Goal: Find specific page/section: Find specific page/section

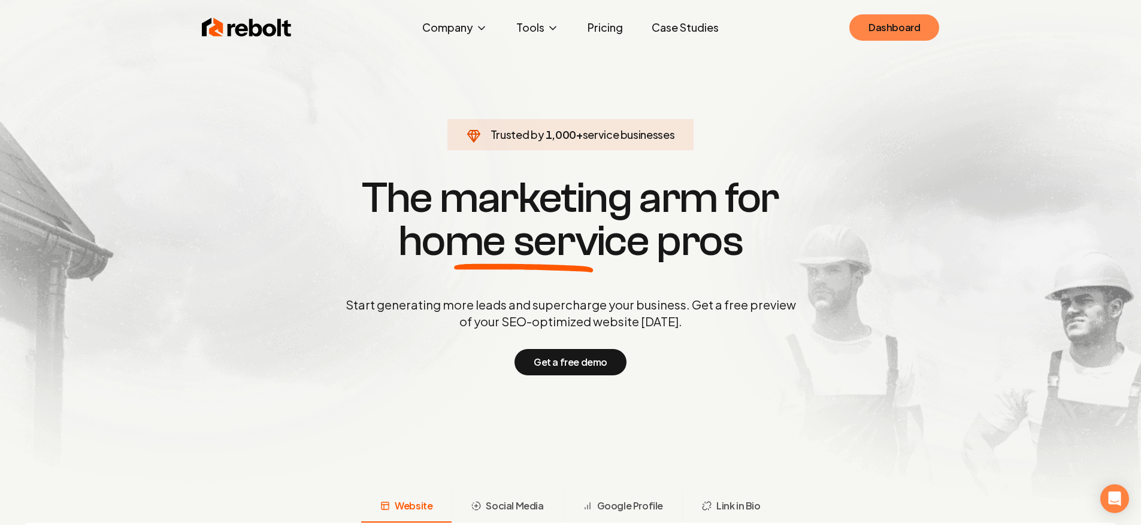
click at [899, 14] on link "Dashboard" at bounding box center [894, 27] width 90 height 26
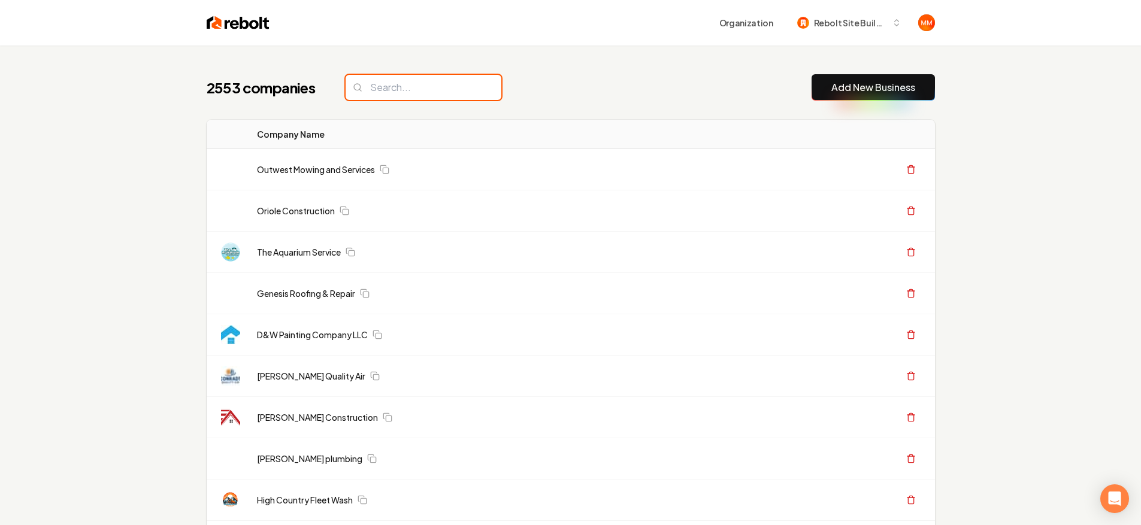
click at [421, 86] on input "search" at bounding box center [424, 87] width 156 height 25
click at [450, 92] on input "search" at bounding box center [424, 87] width 156 height 25
click at [410, 84] on input "search" at bounding box center [424, 87] width 156 height 25
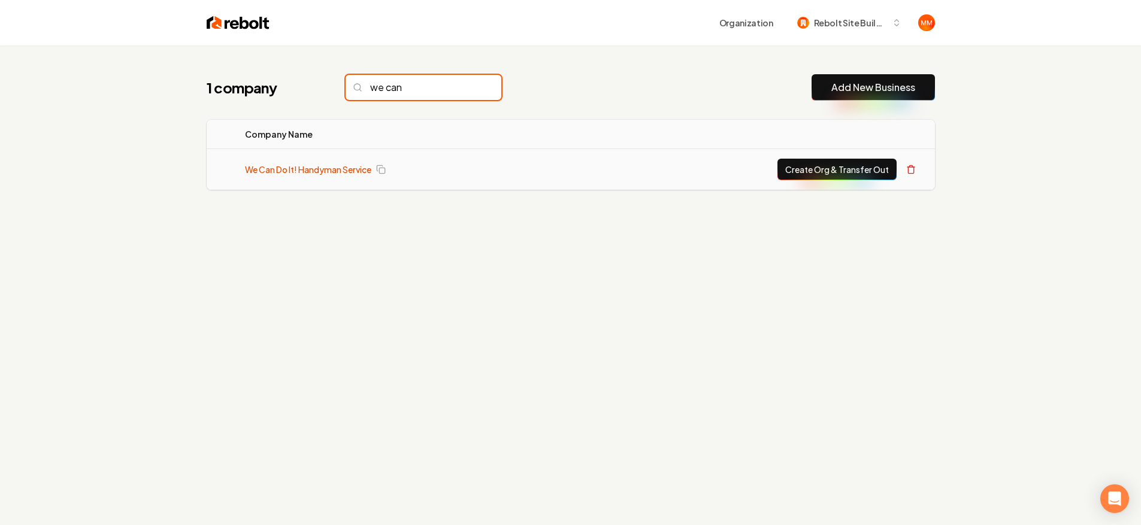
type input "we can"
click at [340, 171] on link "We Can Do It! Handyman Service" at bounding box center [308, 170] width 126 height 12
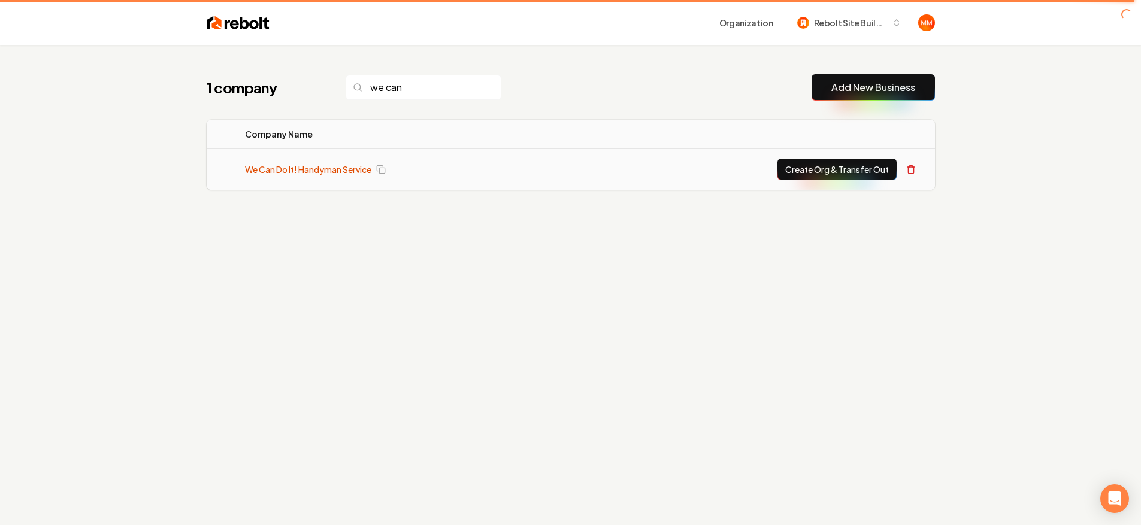
click at [349, 165] on link "We Can Do It! Handyman Service" at bounding box center [308, 170] width 126 height 12
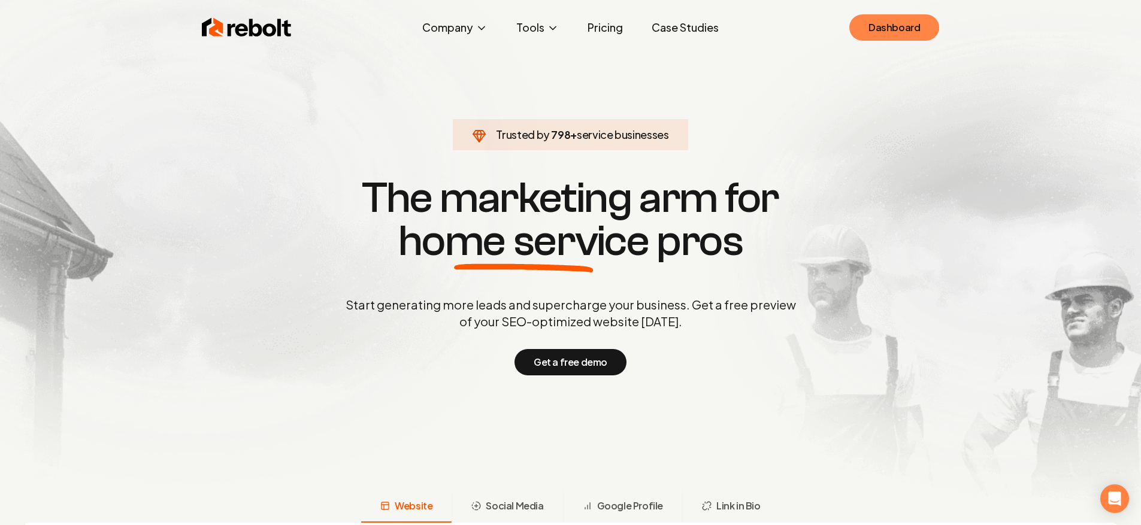
click at [908, 31] on link "Dashboard" at bounding box center [894, 27] width 90 height 26
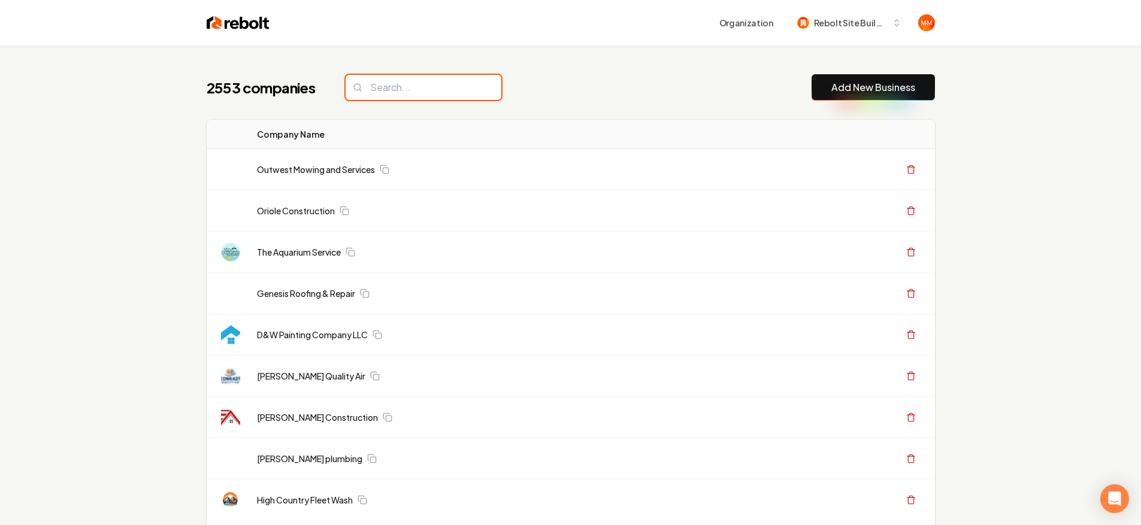
click at [395, 90] on input "search" at bounding box center [424, 87] width 156 height 25
click at [394, 90] on input "search" at bounding box center [424, 87] width 156 height 25
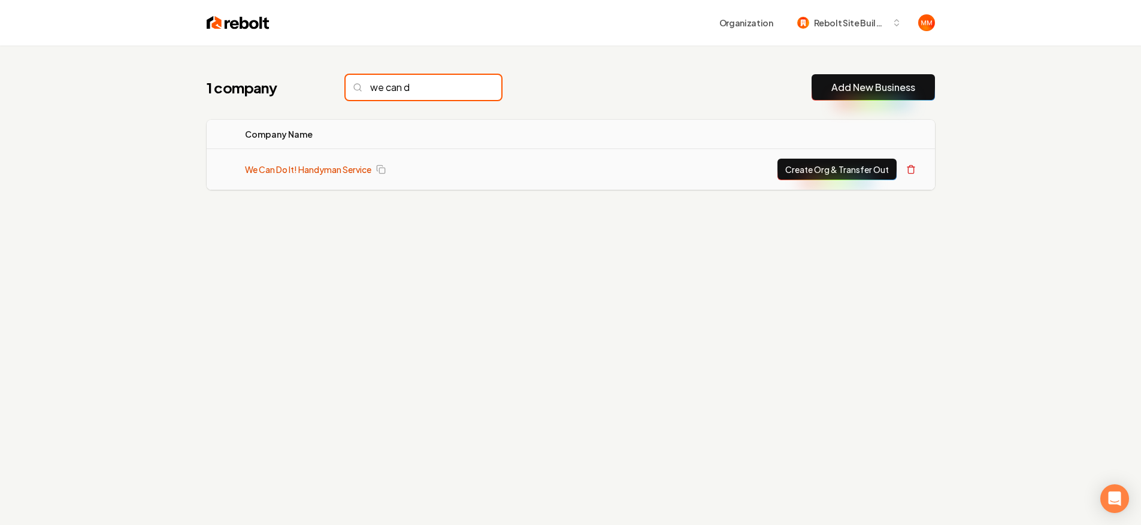
type input "we can d"
click at [332, 170] on link "We Can Do It! Handyman Service" at bounding box center [308, 170] width 126 height 12
